Goal: Information Seeking & Learning: Learn about a topic

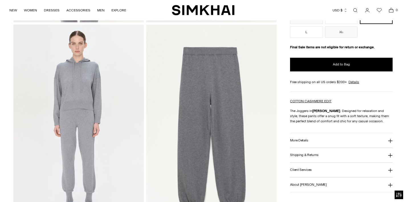
scroll to position [359, 0]
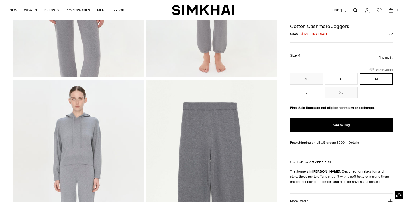
click at [380, 69] on link "Size Guide" at bounding box center [381, 69] width 25 height 7
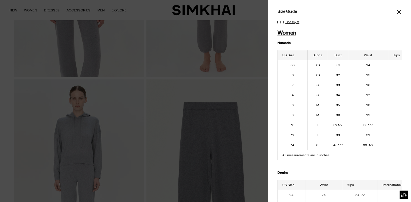
click at [396, 11] on icon "Close" at bounding box center [398, 12] width 5 height 6
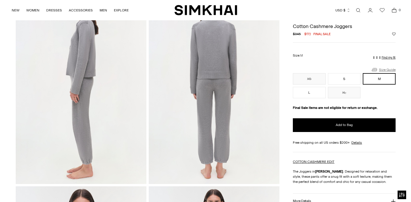
scroll to position [0, 0]
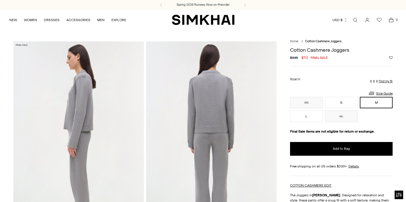
click at [356, 19] on link "Open search modal" at bounding box center [355, 19] width 11 height 11
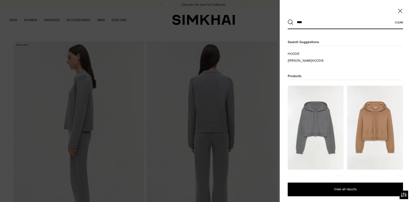
type input "****"
click at [315, 125] on img at bounding box center [316, 128] width 56 height 84
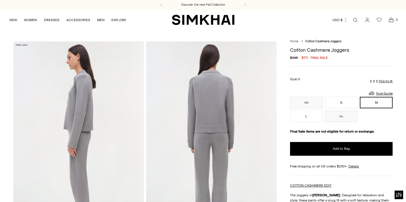
click at [355, 19] on link "Open search modal" at bounding box center [355, 19] width 11 height 11
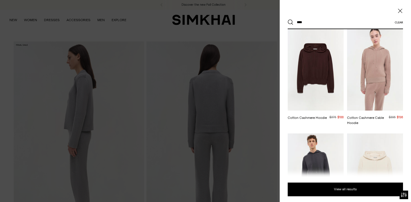
scroll to position [154, 0]
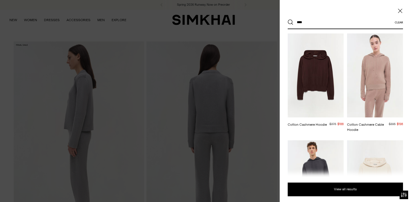
type input "****"
click at [314, 74] on img at bounding box center [316, 75] width 56 height 84
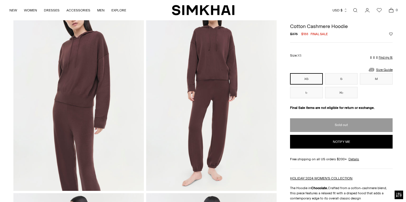
scroll to position [47, 0]
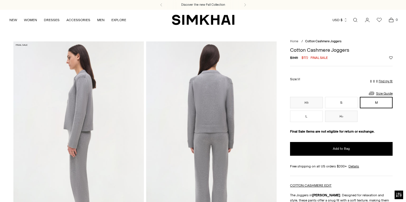
click at [355, 20] on link "Open search modal" at bounding box center [355, 19] width 11 height 11
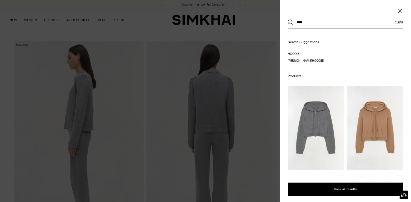
type input "****"
click at [402, 11] on icon "Close" at bounding box center [400, 11] width 5 height 6
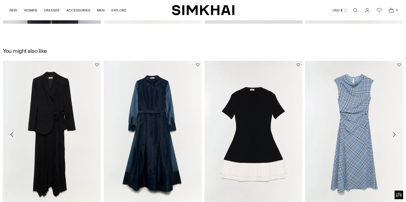
scroll to position [777, 0]
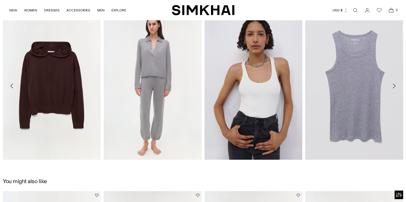
scroll to position [651, 0]
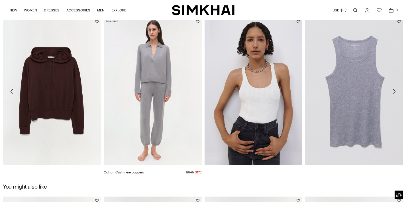
click at [144, 170] on link "Cotton Cashmere Joggers" at bounding box center [124, 172] width 40 height 4
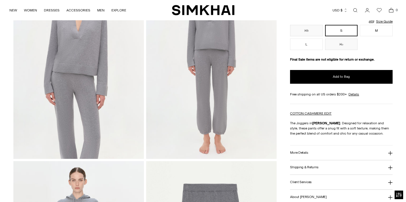
scroll to position [317, 0]
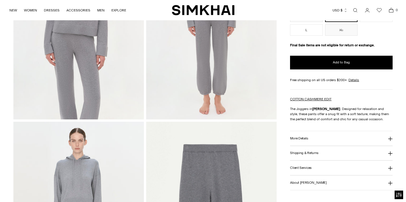
click at [317, 137] on button "More Details" at bounding box center [341, 138] width 103 height 15
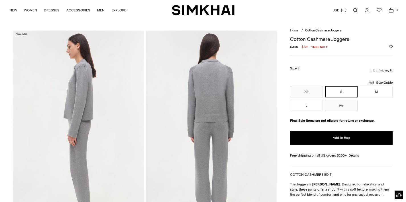
scroll to position [0, 0]
